Goal: Book appointment/travel/reservation

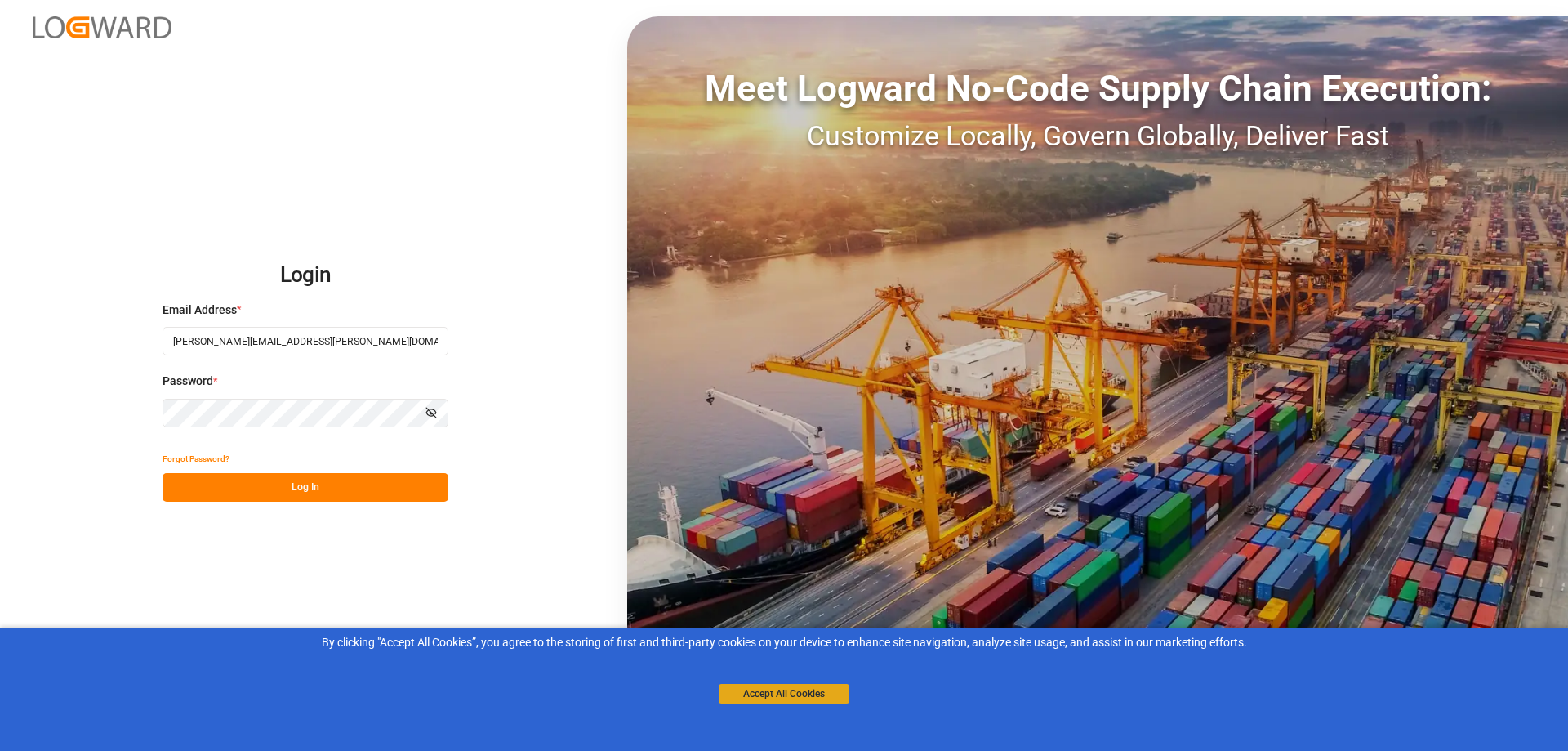
click at [792, 701] on button "Accept All Cookies" at bounding box center [784, 693] width 131 height 20
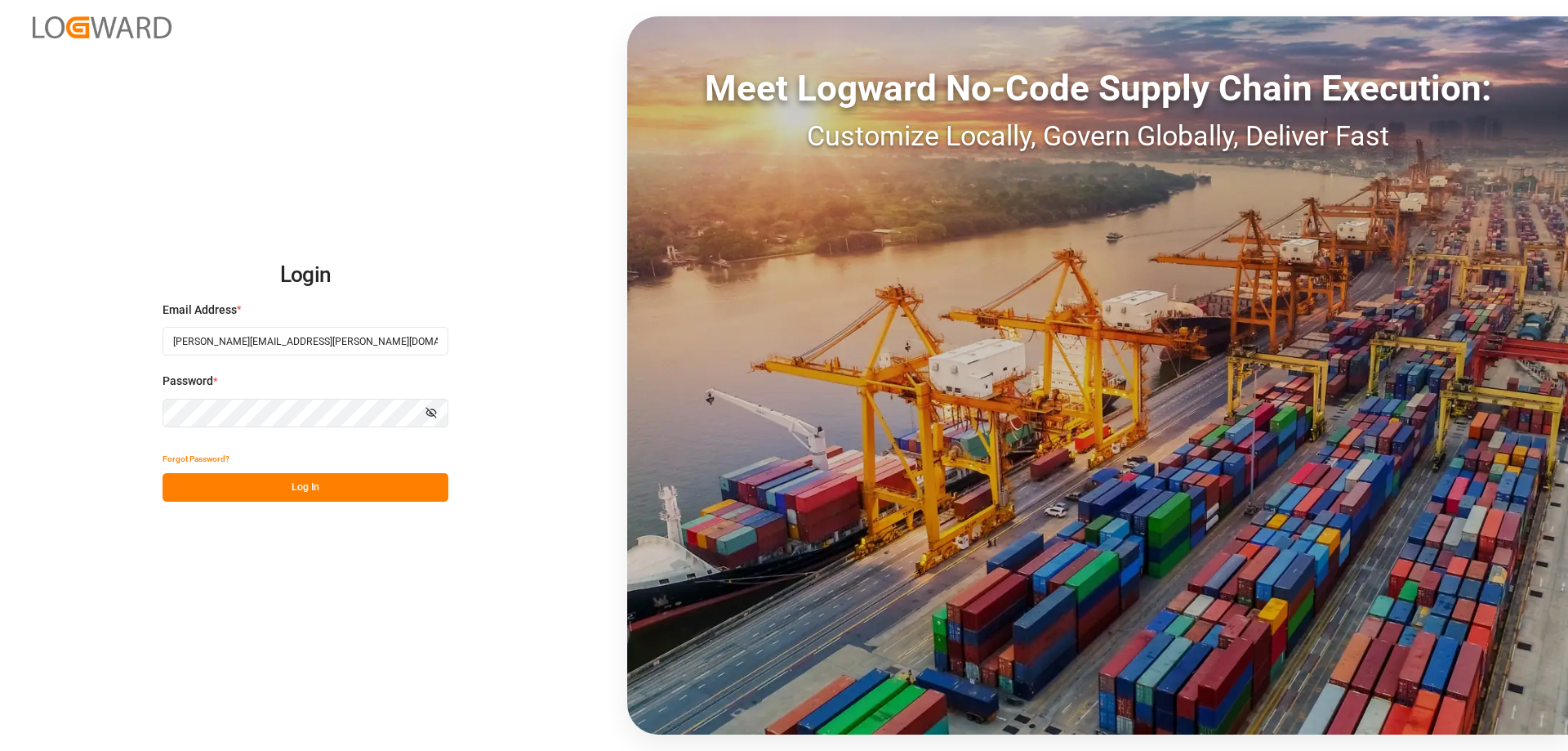
click at [402, 499] on button "Log In" at bounding box center [305, 487] width 286 height 28
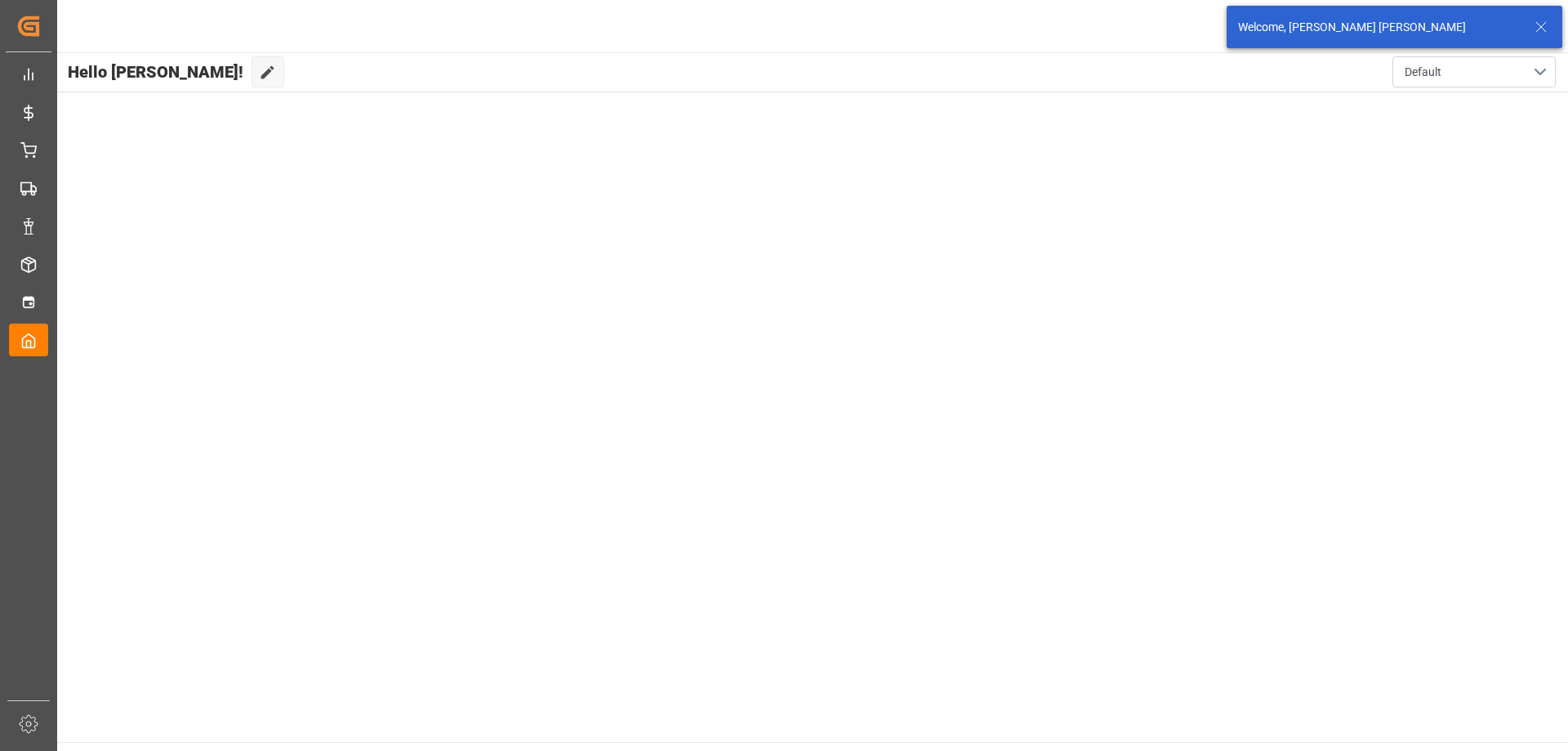
click at [1546, 25] on icon at bounding box center [1541, 27] width 20 height 20
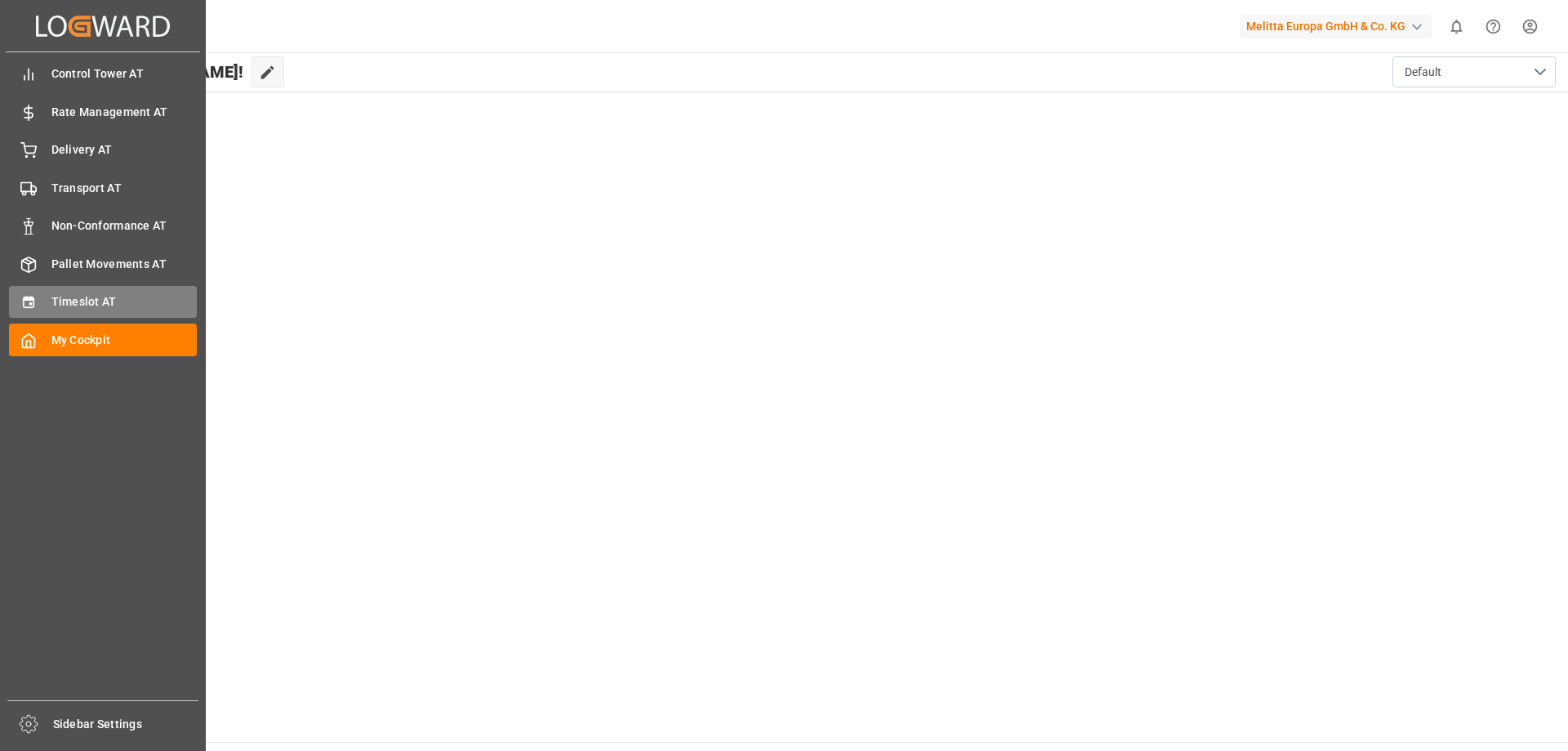
click at [94, 300] on span "Timeslot AT" at bounding box center [124, 302] width 146 height 17
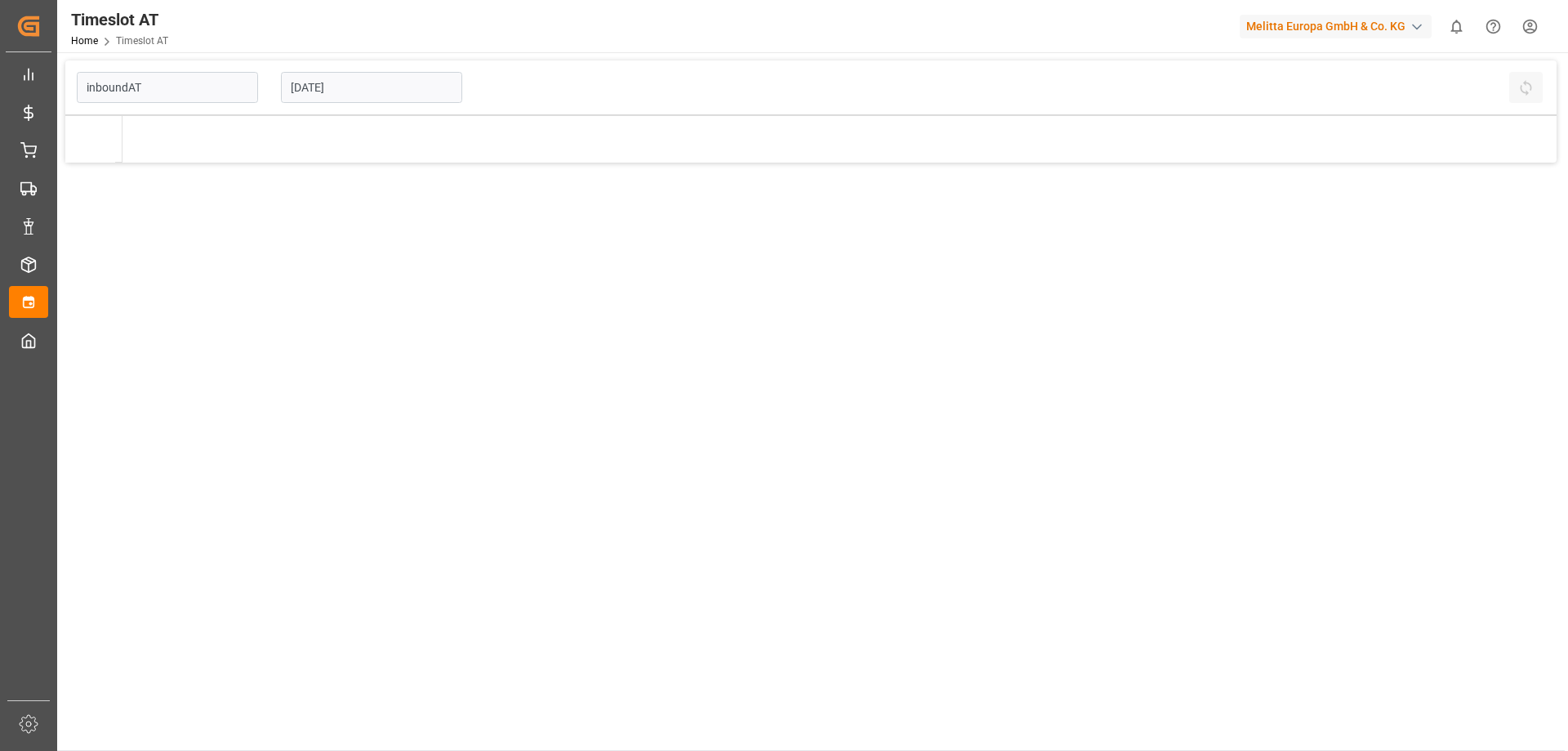
type input "Inbound AT"
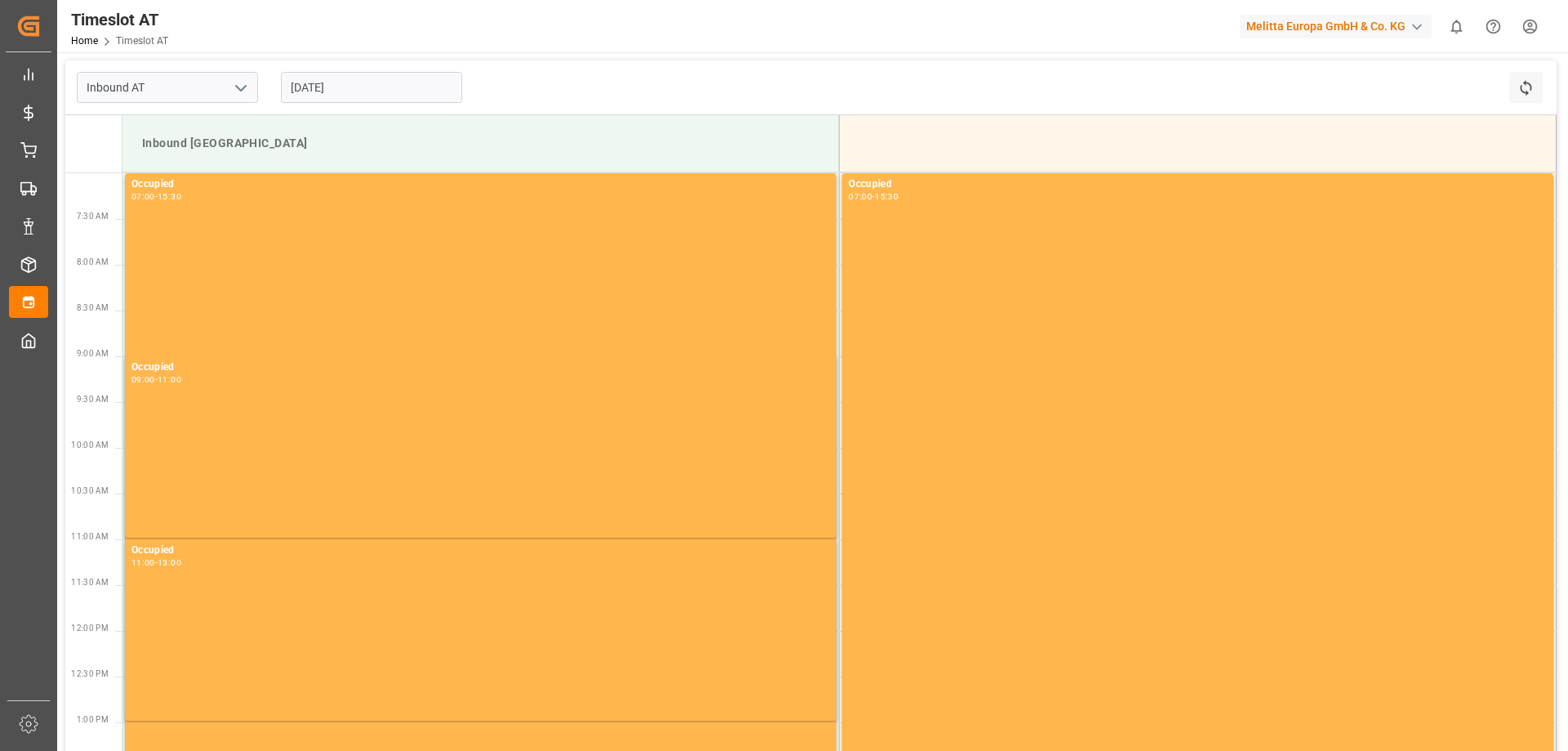
click at [334, 88] on input "[DATE]" at bounding box center [372, 87] width 181 height 31
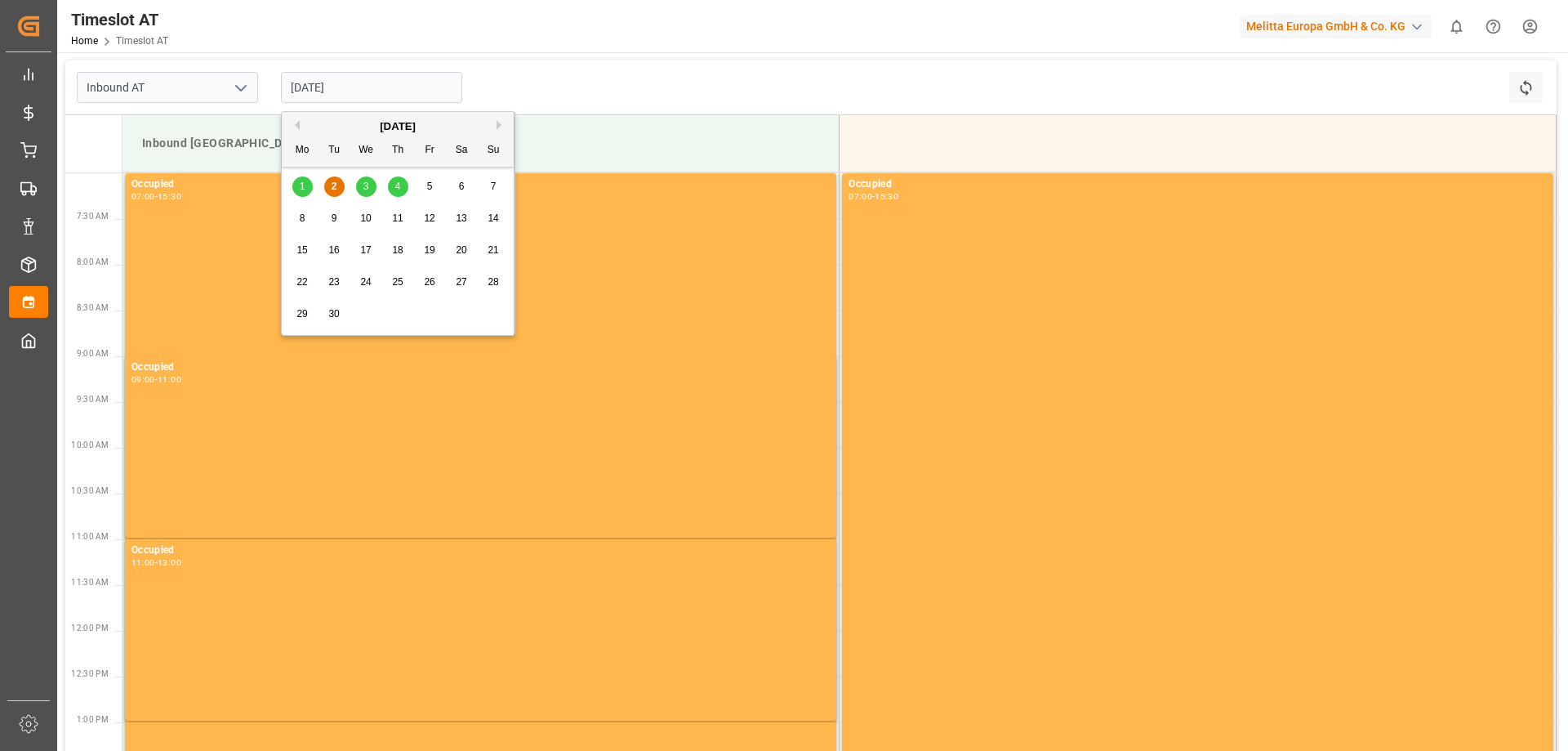
click at [403, 181] on div "4" at bounding box center [398, 186] width 21 height 20
type input "[DATE]"
